Goal: Task Accomplishment & Management: Use online tool/utility

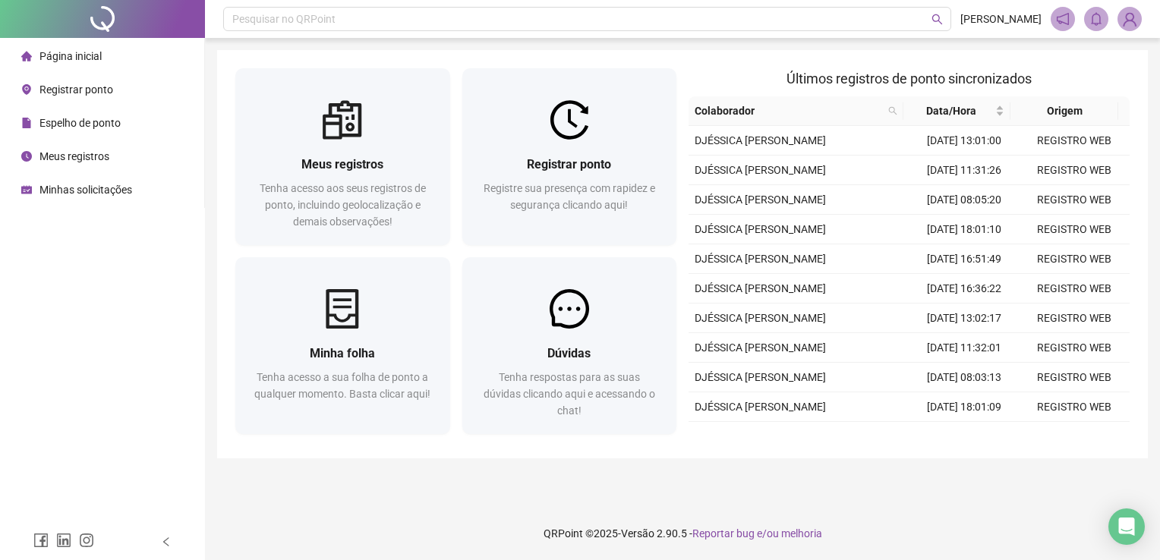
click at [91, 119] on span "Espelho de ponto" at bounding box center [79, 123] width 81 height 12
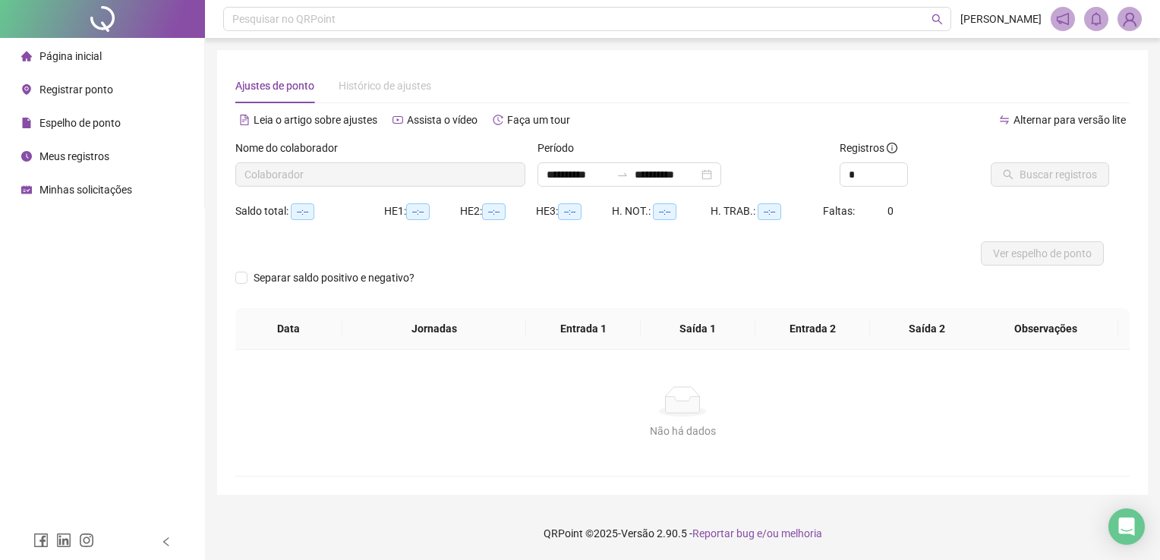
type input "**********"
click at [68, 86] on span "Registrar ponto" at bounding box center [76, 90] width 74 height 12
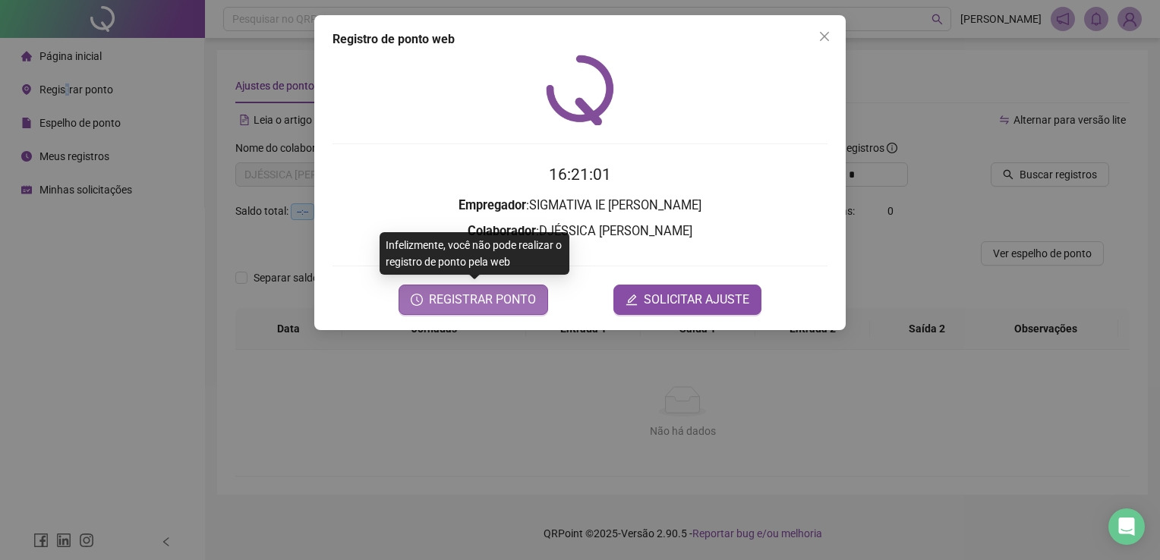
click at [491, 298] on span "REGISTRAR PONTO" at bounding box center [482, 300] width 107 height 18
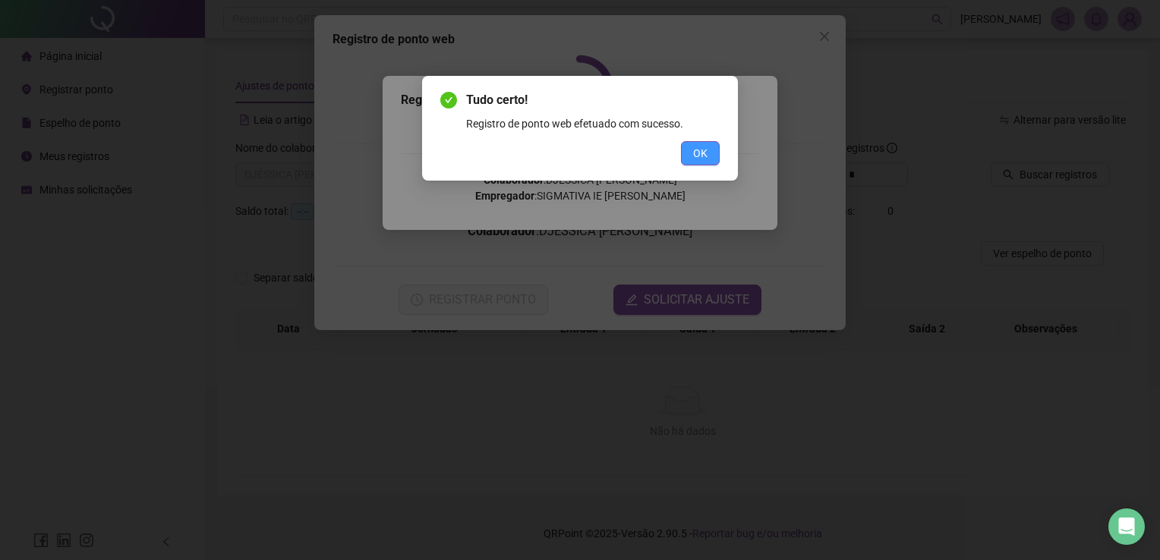
click at [679, 157] on div "OK" at bounding box center [579, 153] width 279 height 24
click at [696, 158] on span "OK" at bounding box center [700, 153] width 14 height 17
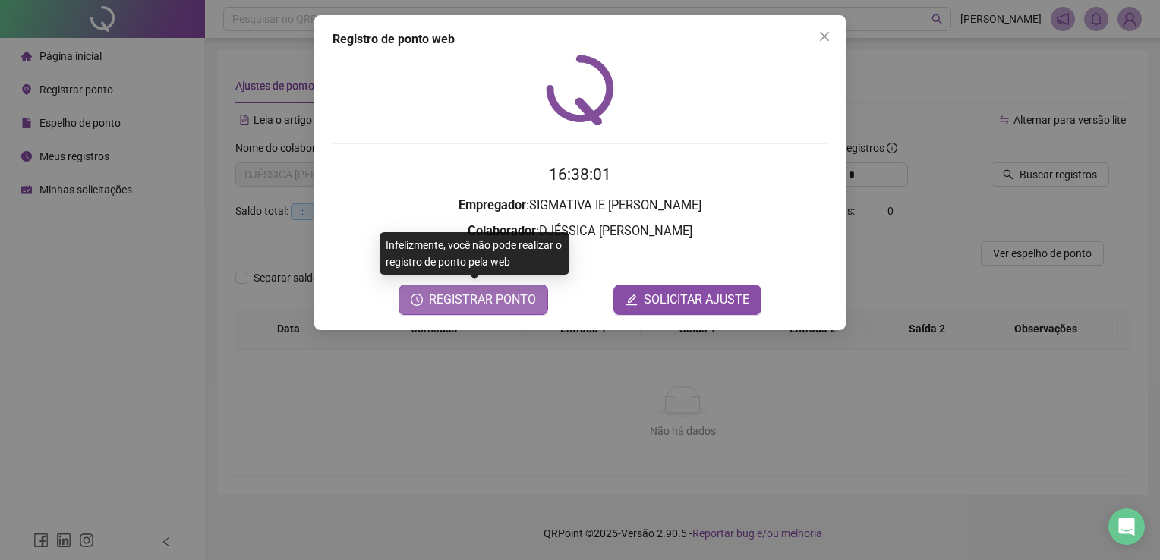
click at [480, 293] on span "REGISTRAR PONTO" at bounding box center [482, 300] width 107 height 18
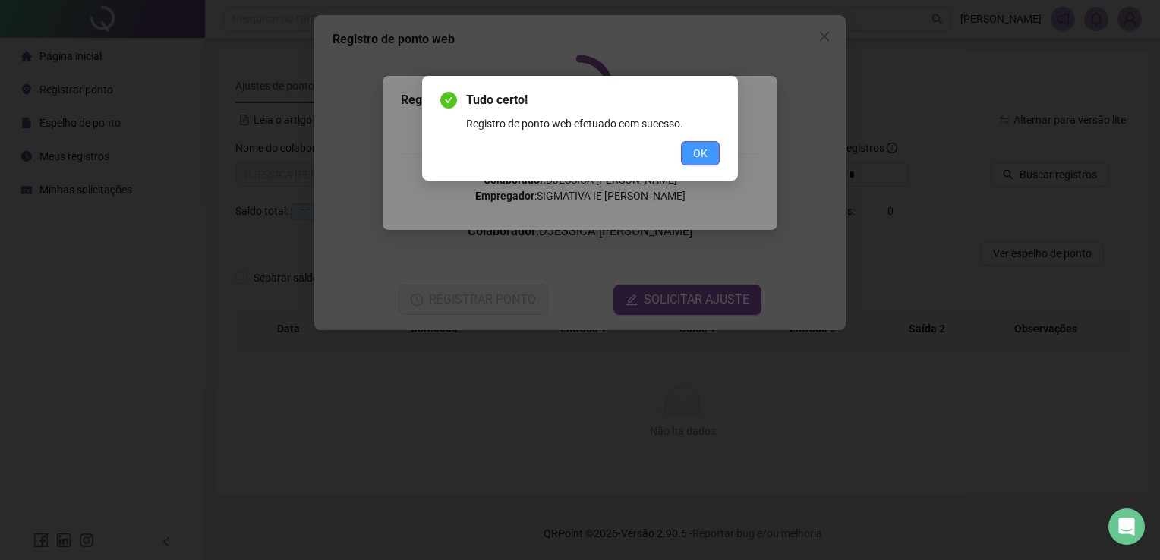
click at [699, 159] on span "OK" at bounding box center [700, 153] width 14 height 17
